Goal: Check status

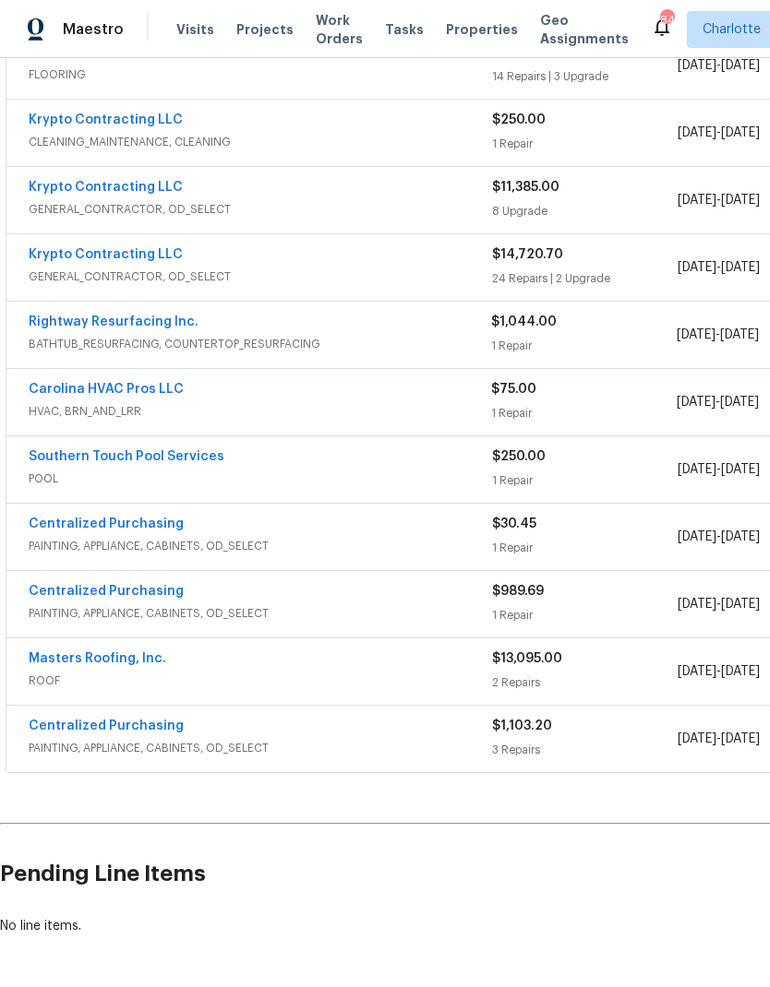
scroll to position [447, 0]
click at [154, 463] on link "Southern Touch Pool Services" at bounding box center [127, 457] width 196 height 13
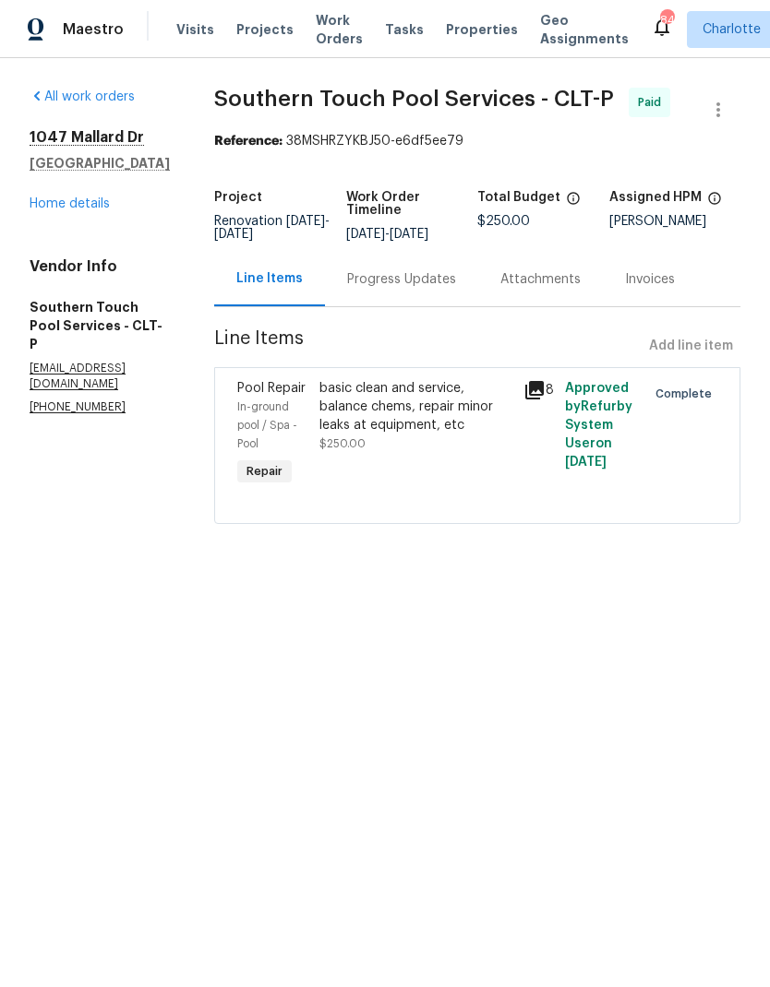
click at [442, 289] on div "Progress Updates" at bounding box center [401, 279] width 109 height 18
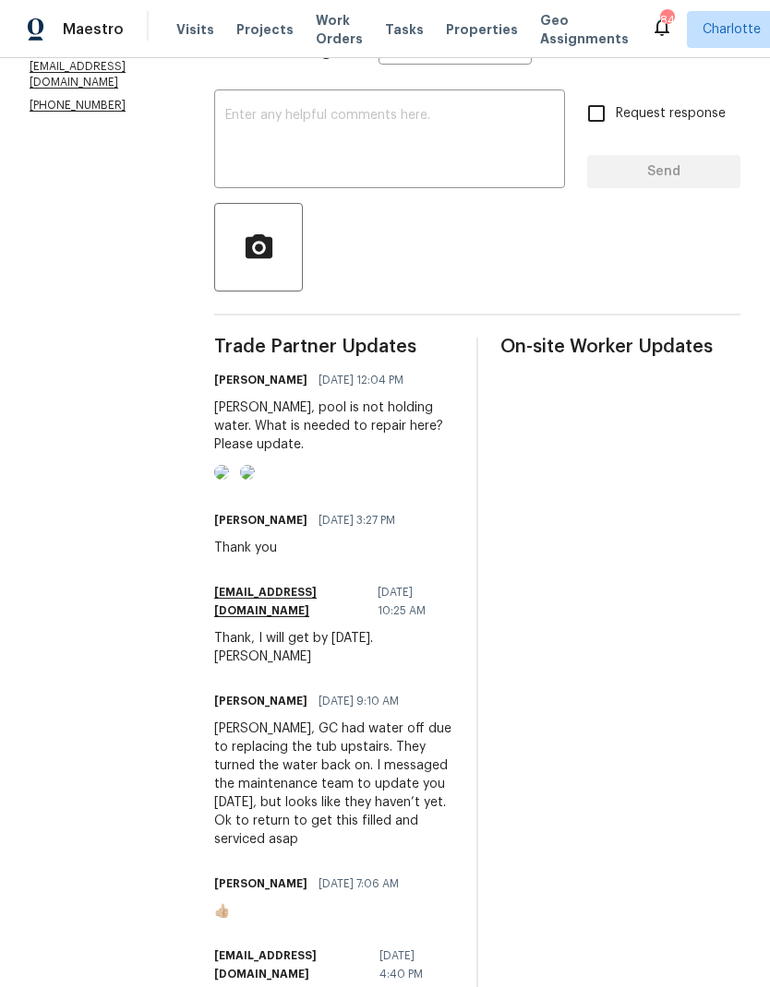
scroll to position [312, 0]
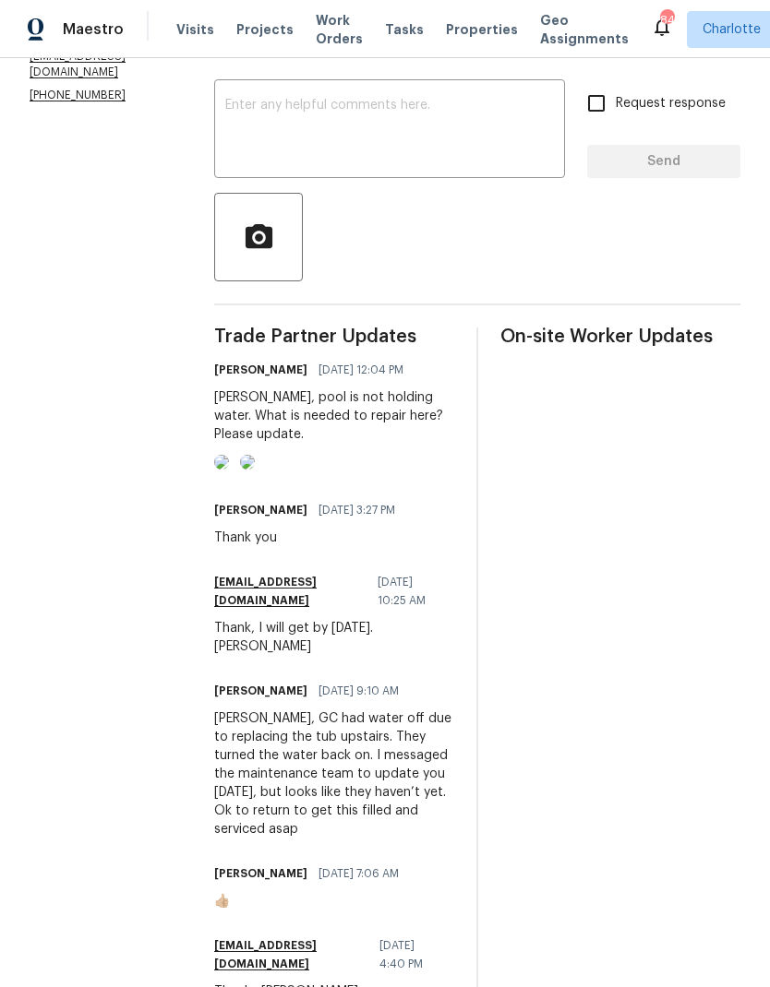
click at [229, 470] on img at bounding box center [221, 462] width 15 height 15
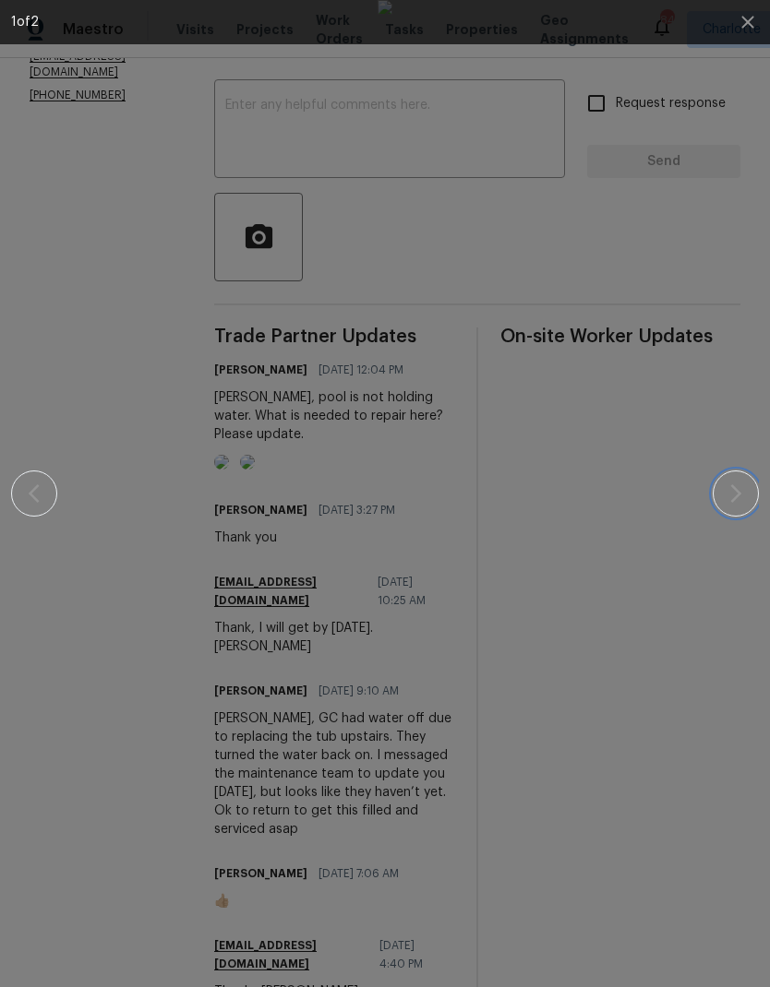
click at [738, 485] on icon "button" at bounding box center [735, 494] width 22 height 22
click at [744, 29] on icon "button" at bounding box center [747, 22] width 22 height 22
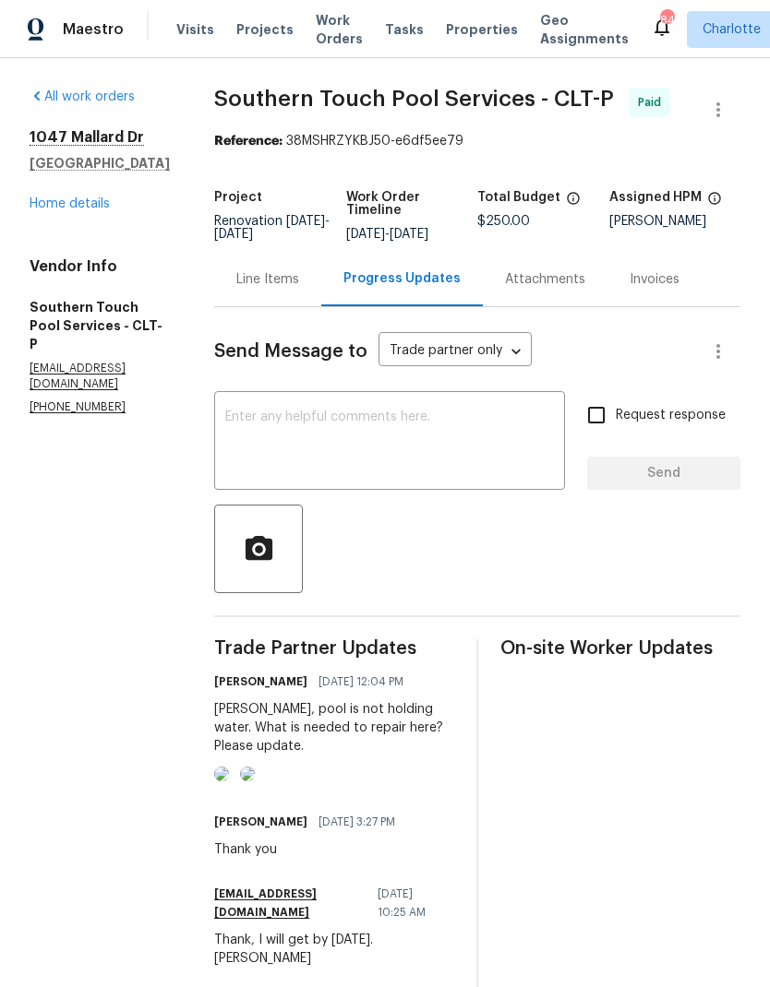
scroll to position [0, 0]
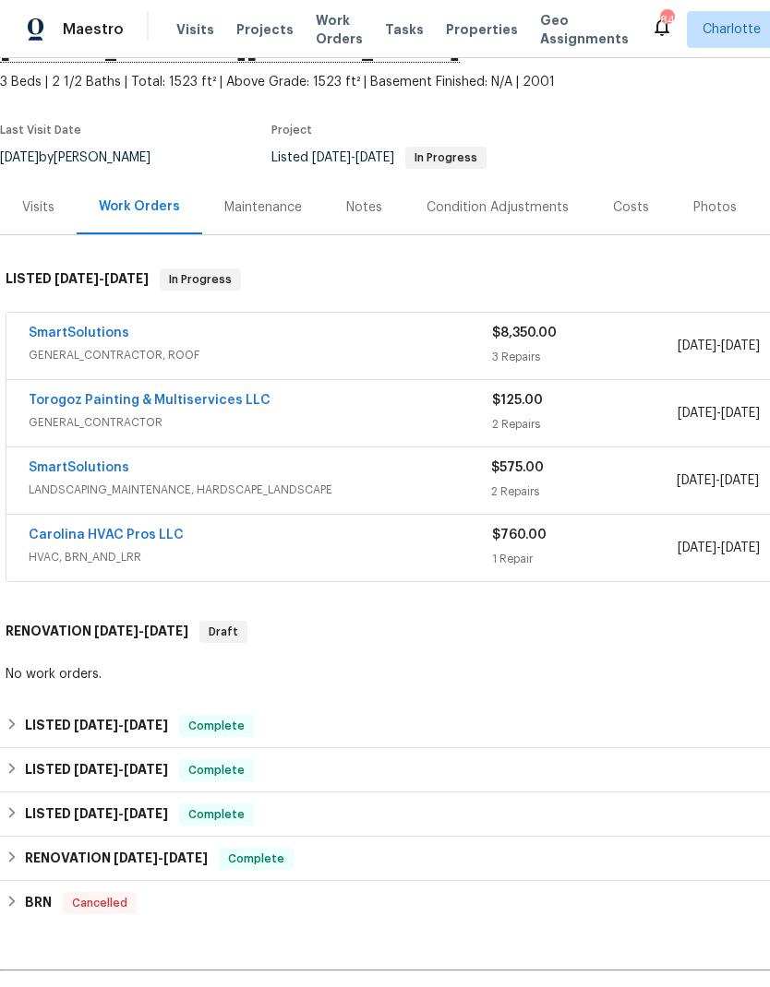
scroll to position [108, 0]
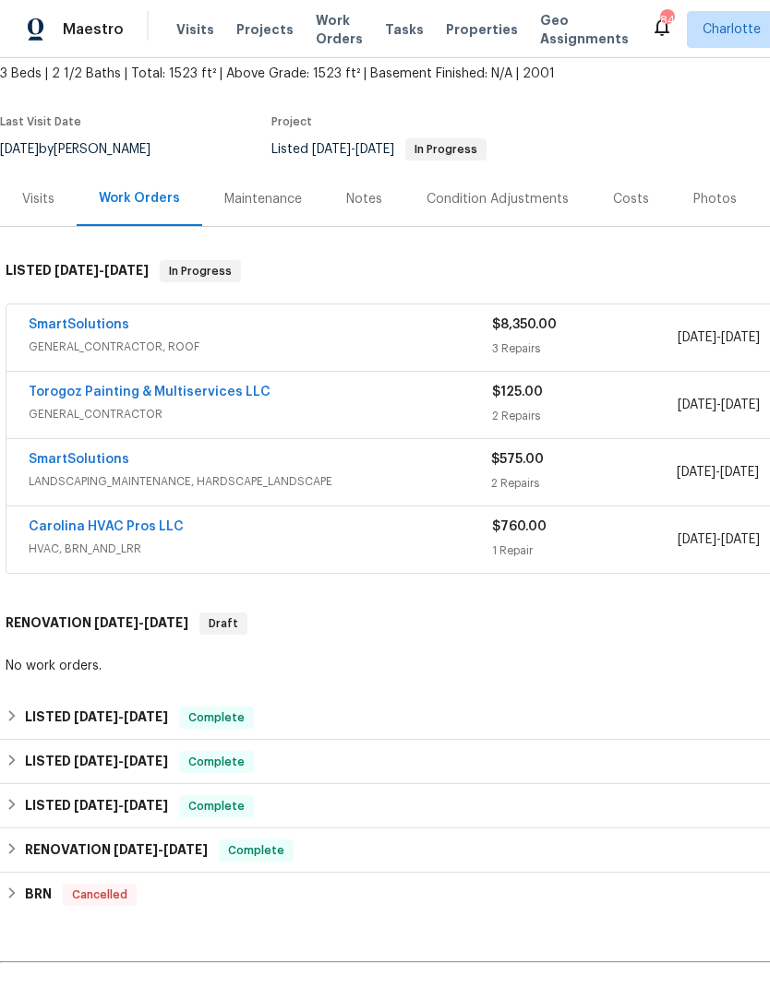
click at [90, 319] on link "SmartSolutions" at bounding box center [79, 324] width 101 height 13
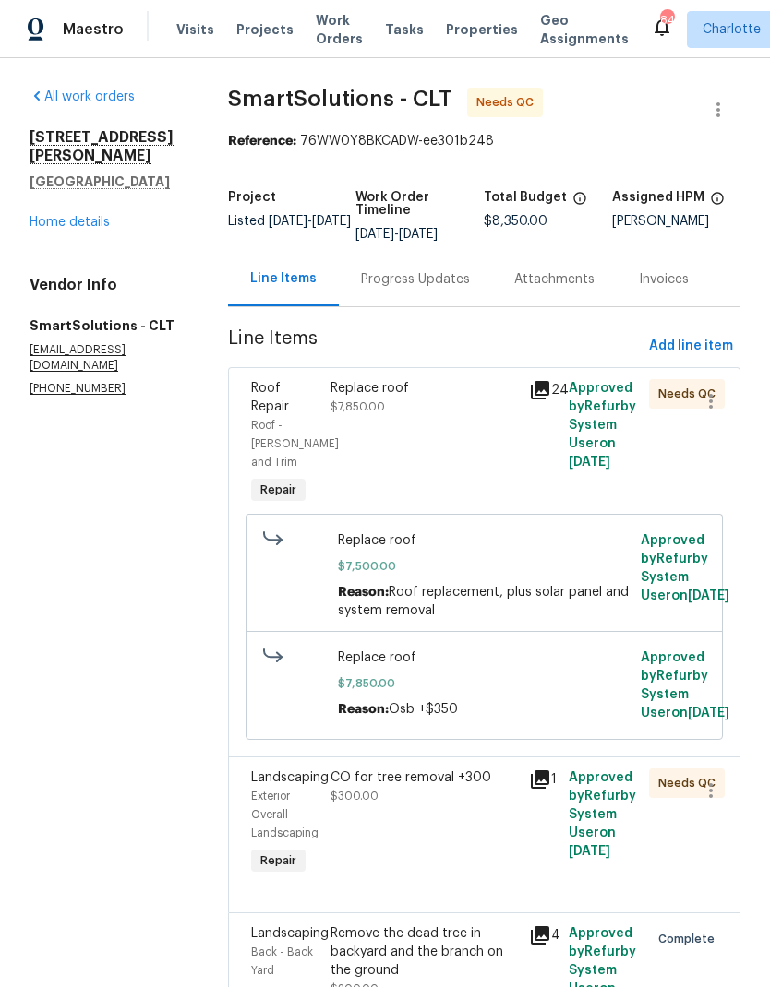
click at [459, 286] on div "Progress Updates" at bounding box center [415, 279] width 109 height 18
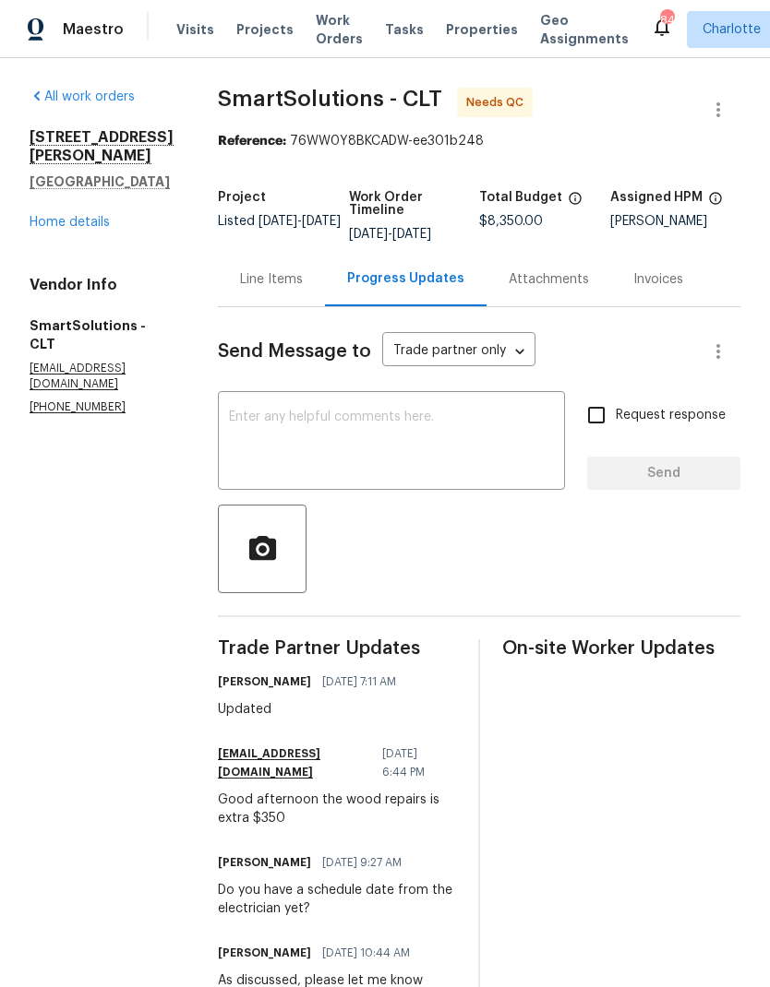
click at [351, 446] on textarea at bounding box center [391, 443] width 325 height 65
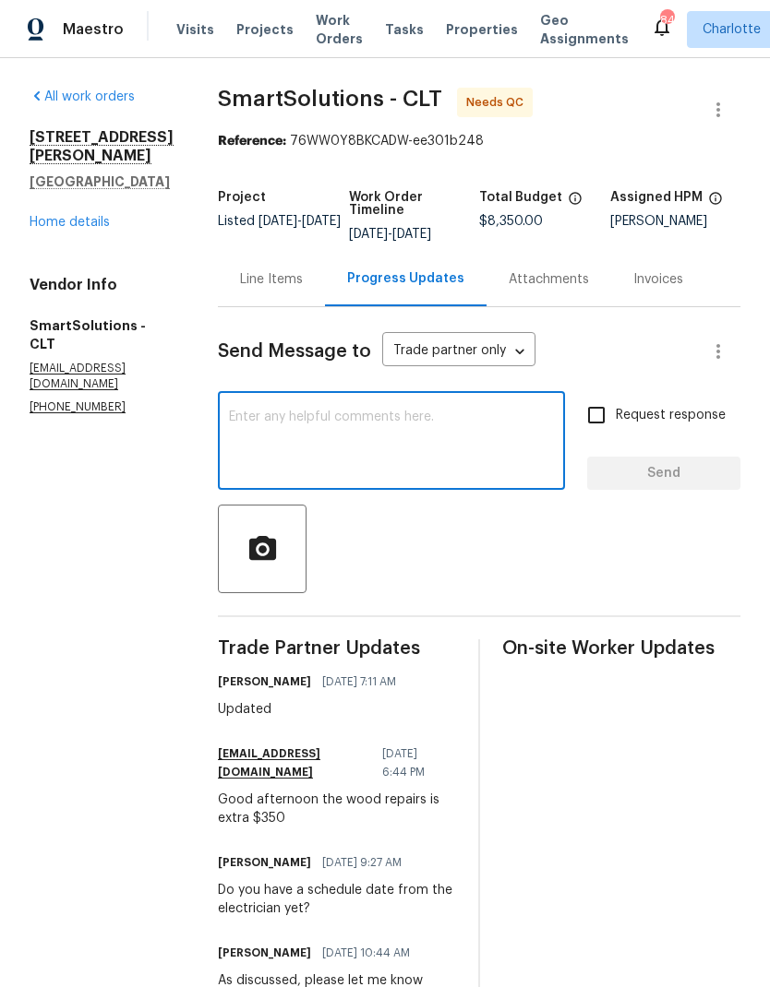
click at [40, 216] on link "Home details" at bounding box center [70, 222] width 80 height 13
